Goal: Task Accomplishment & Management: Manage account settings

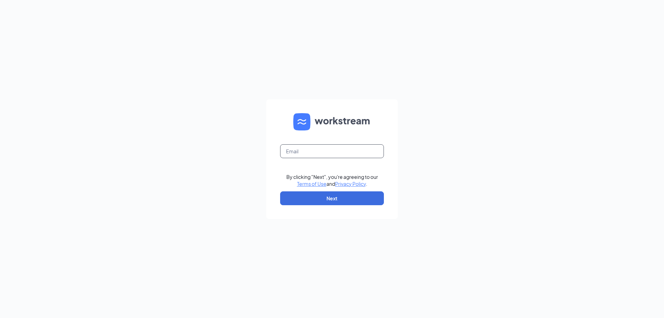
click at [331, 151] on input "text" at bounding box center [332, 151] width 104 height 14
type input "jalbrecht@kingfranchises.com"
click at [312, 195] on button "Next" at bounding box center [332, 198] width 104 height 14
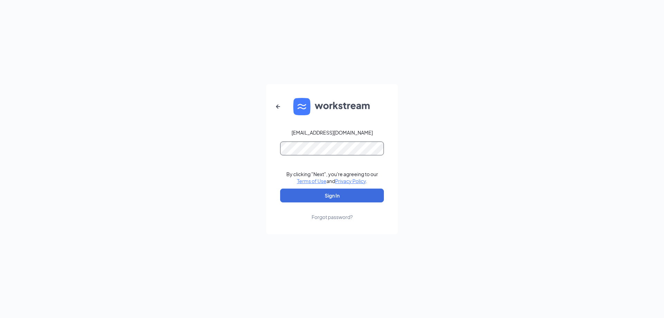
click at [280, 188] on button "Sign In" at bounding box center [332, 195] width 104 height 14
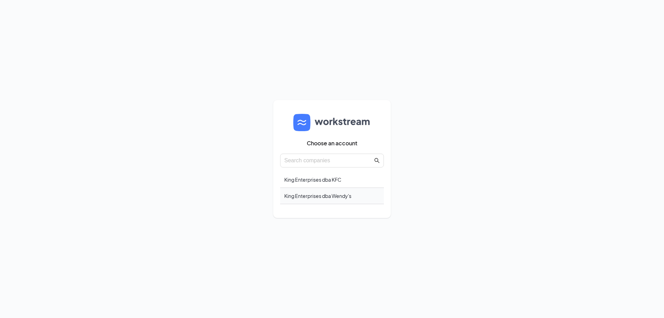
click at [307, 198] on div "King Enterprises dba Wendy's" at bounding box center [332, 196] width 104 height 16
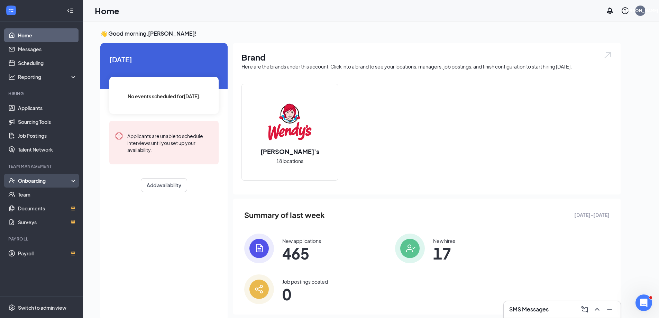
click at [37, 178] on div "Onboarding" at bounding box center [44, 180] width 53 height 7
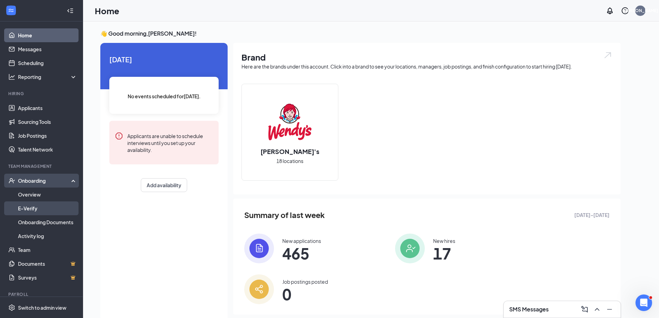
click at [30, 206] on link "E-Verify" at bounding box center [47, 208] width 59 height 14
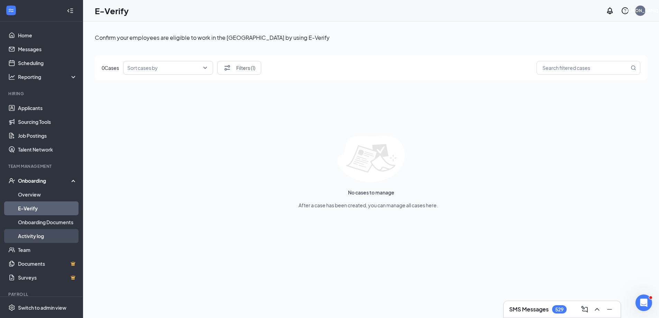
click at [34, 235] on link "Activity log" at bounding box center [47, 236] width 59 height 14
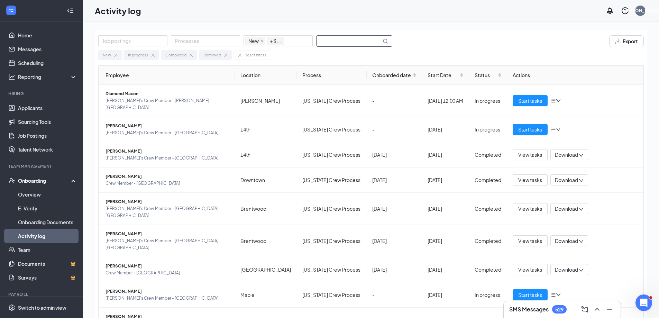
drag, startPoint x: 336, startPoint y: 41, endPoint x: 337, endPoint y: 35, distance: 6.3
click at [336, 36] on input "text" at bounding box center [348, 41] width 65 height 11
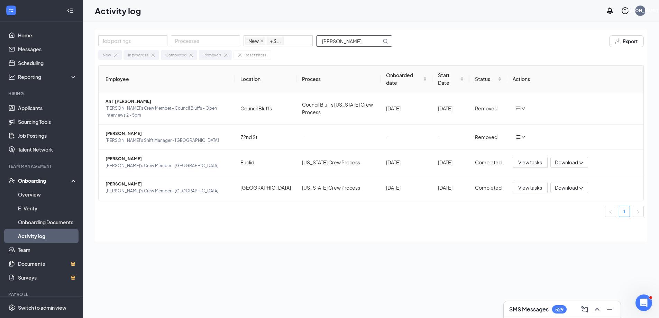
click at [325, 41] on input "[PERSON_NAME]" at bounding box center [348, 41] width 65 height 11
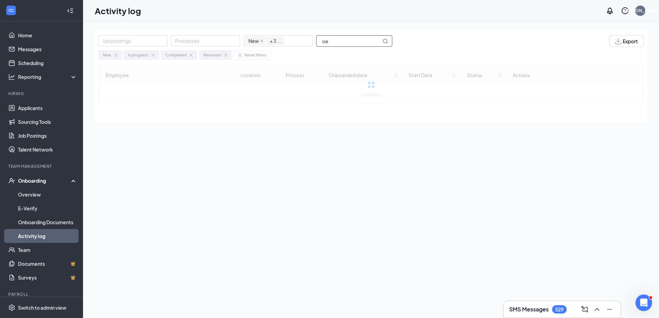
type input "e"
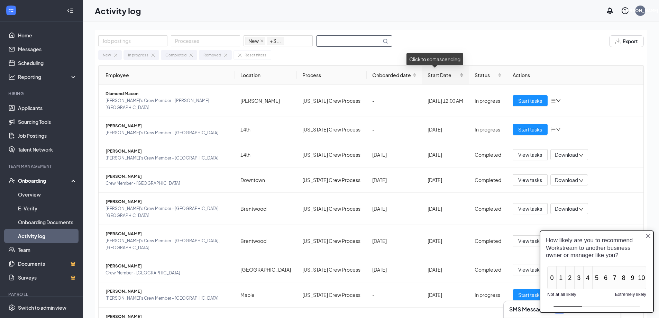
click at [441, 79] on div "Start Date" at bounding box center [445, 75] width 36 height 8
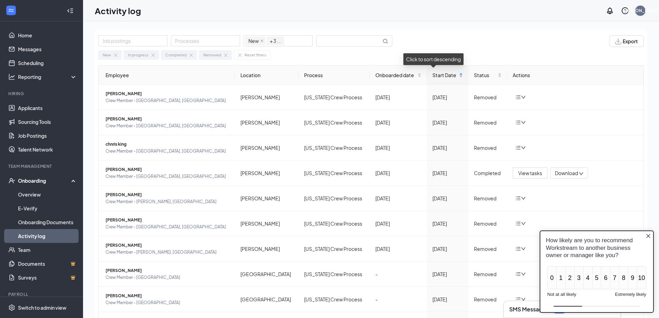
click at [441, 79] on div "Start Date" at bounding box center [447, 75] width 30 height 8
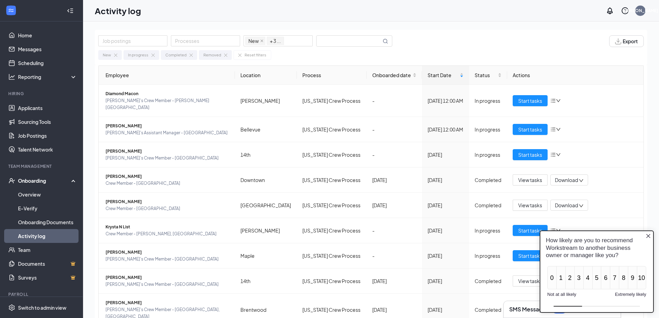
click at [647, 236] on icon "Close button" at bounding box center [648, 236] width 6 height 6
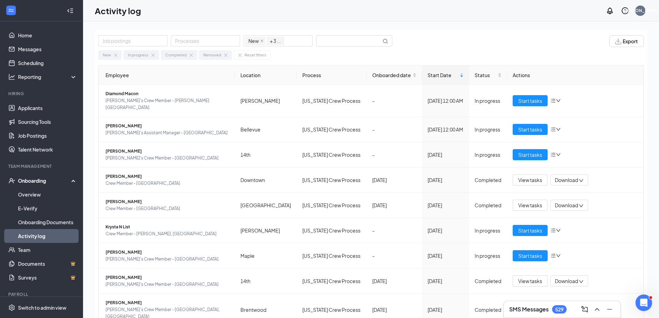
scroll to position [35, 0]
